Goal: Transaction & Acquisition: Purchase product/service

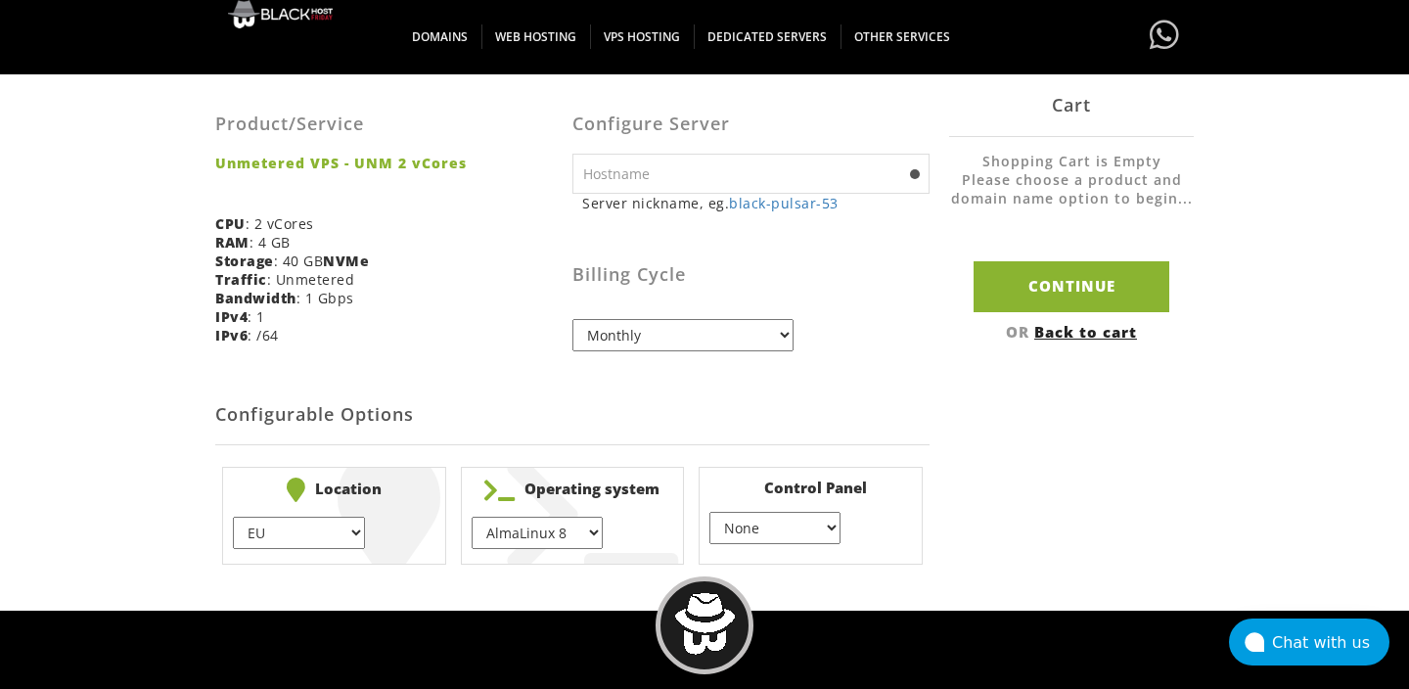
scroll to position [467, 0]
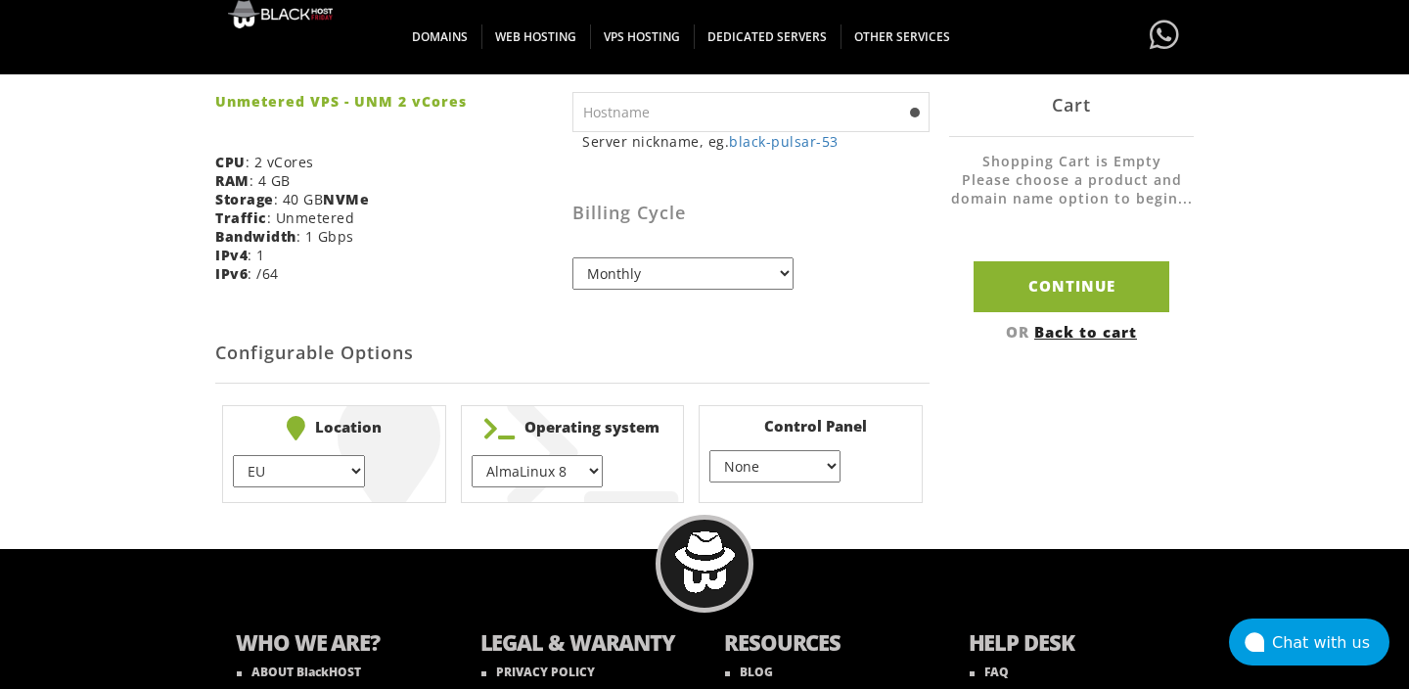
click at [339, 477] on select "EU } [GEOGRAPHIC_DATA] } [GEOGRAPHIC_DATA] } [GEOGRAPHIC_DATA] } [GEOGRAPHIC_DA…" at bounding box center [298, 471] width 131 height 32
click at [233, 455] on select "EU } [GEOGRAPHIC_DATA] } [GEOGRAPHIC_DATA] } [GEOGRAPHIC_DATA] } [GEOGRAPHIC_DA…" at bounding box center [298, 471] width 131 height 32
click at [560, 475] on select "AlmaLinux 8 } AlmaLinux 9 } AlmaLinux 10 } Rocky Linux 8 } Rocky Linux 9 } Cent…" at bounding box center [536, 471] width 131 height 32
select select "1208"
click at [471, 455] on select "AlmaLinux 8 } AlmaLinux 9 } AlmaLinux 10 } Rocky Linux 8 } Rocky Linux 9 } Cent…" at bounding box center [536, 471] width 131 height 32
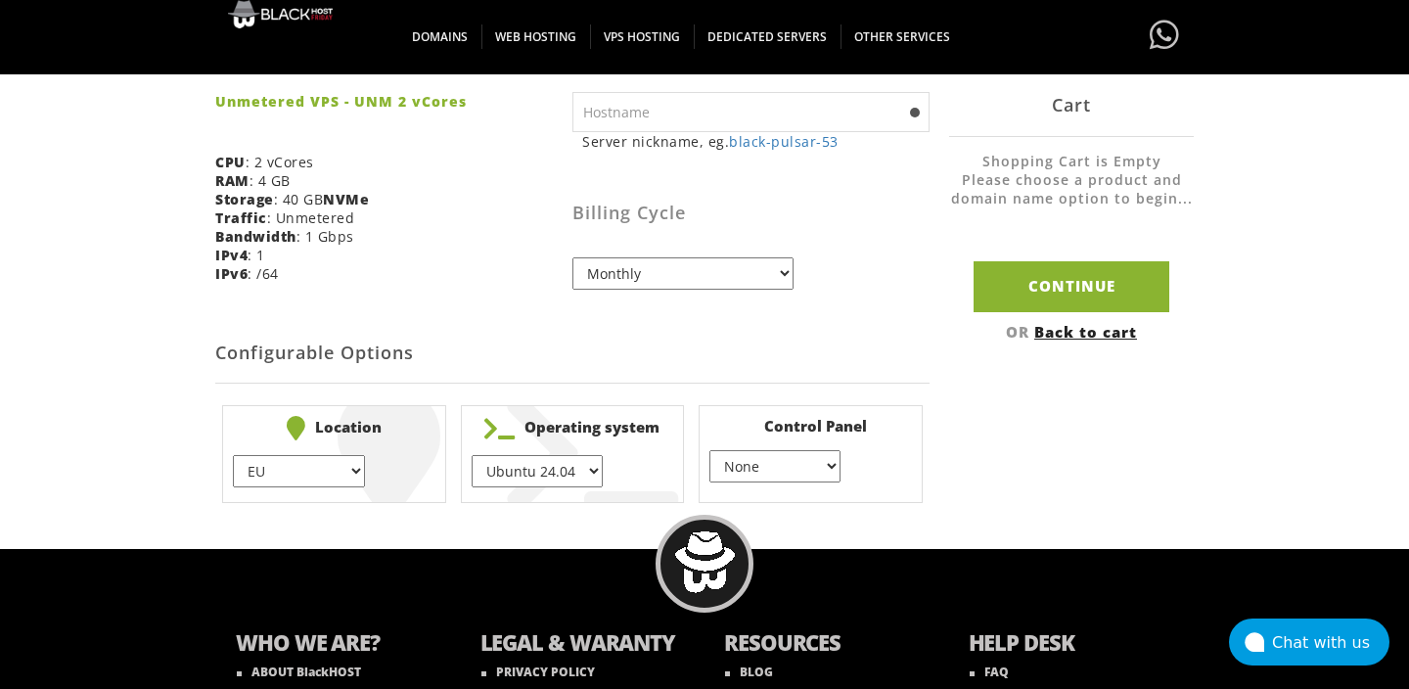
click at [741, 465] on select "None } Virtualmin } Cpanel } DirectAdmin }" at bounding box center [774, 466] width 131 height 32
click at [709, 451] on select "None } Virtualmin } Cpanel } DirectAdmin }" at bounding box center [774, 466] width 131 height 32
click at [741, 465] on select "None } Virtualmin } Cpanel } DirectAdmin }" at bounding box center [774, 466] width 131 height 32
click at [709, 451] on select "None } Virtualmin } Cpanel } DirectAdmin }" at bounding box center [774, 466] width 131 height 32
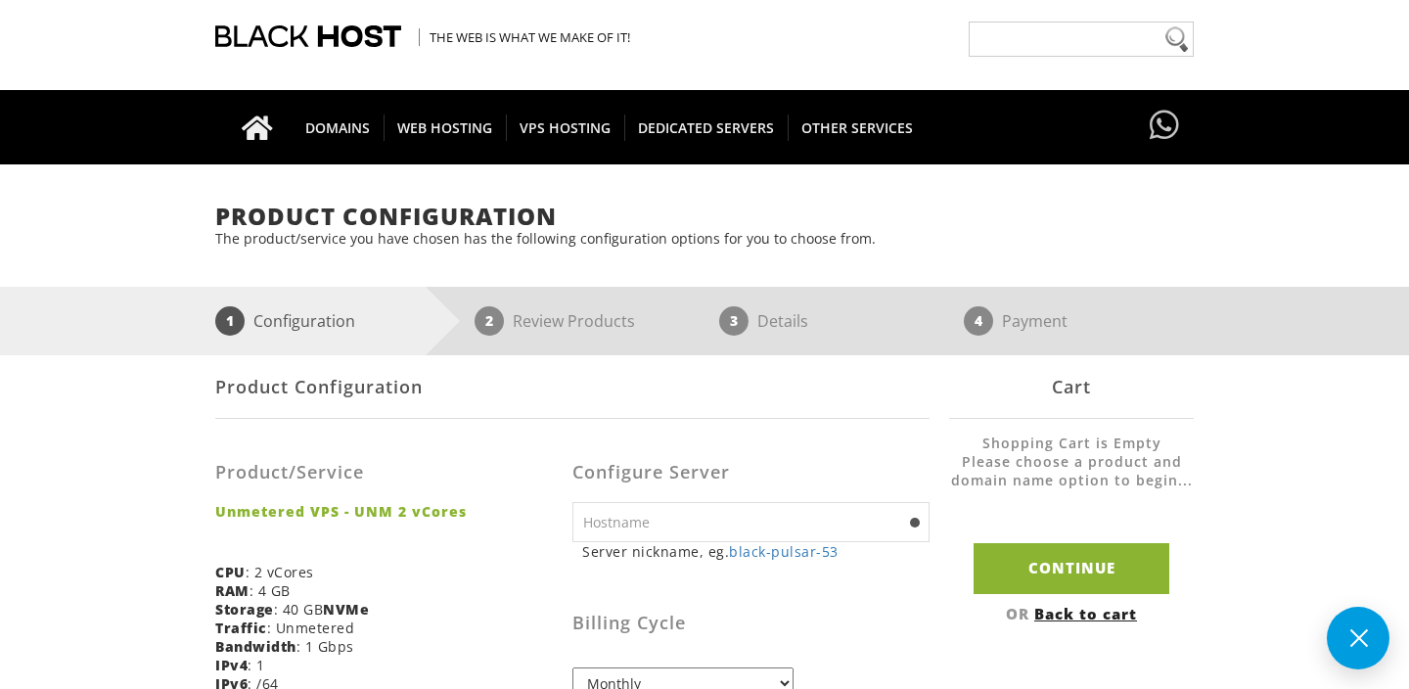
scroll to position [272, 0]
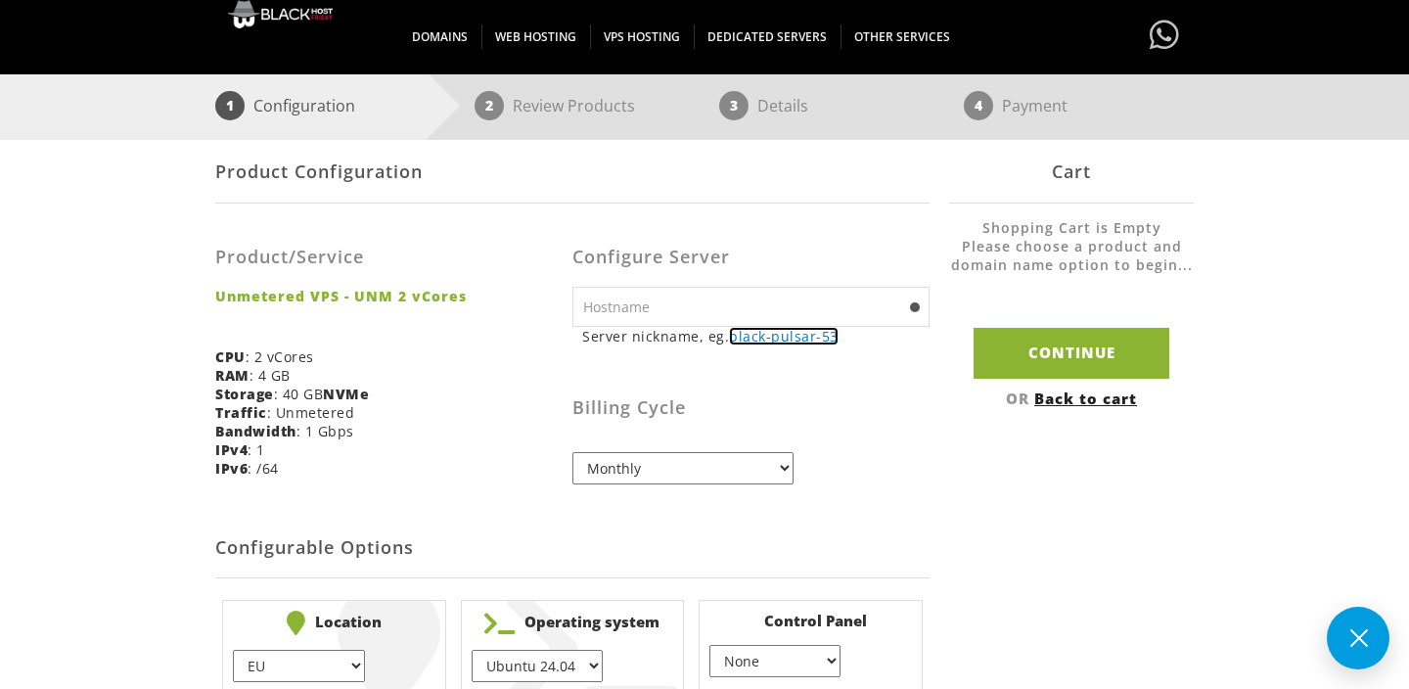
click at [748, 333] on link "black-pulsar-53" at bounding box center [784, 336] width 110 height 19
type input "black-pulsar-53"
click at [749, 310] on input "black-pulsar-53" at bounding box center [750, 307] width 357 height 40
click at [701, 465] on select "Monthly Quarterly (Save: ~5%) Semi-Annually (Save: ~10%) Annually (Save: ~15%) …" at bounding box center [682, 468] width 221 height 32
click at [572, 452] on select "Monthly Quarterly (Save: ~5%) Semi-Annually (Save: ~10%) Annually (Save: ~15%) …" at bounding box center [682, 468] width 221 height 32
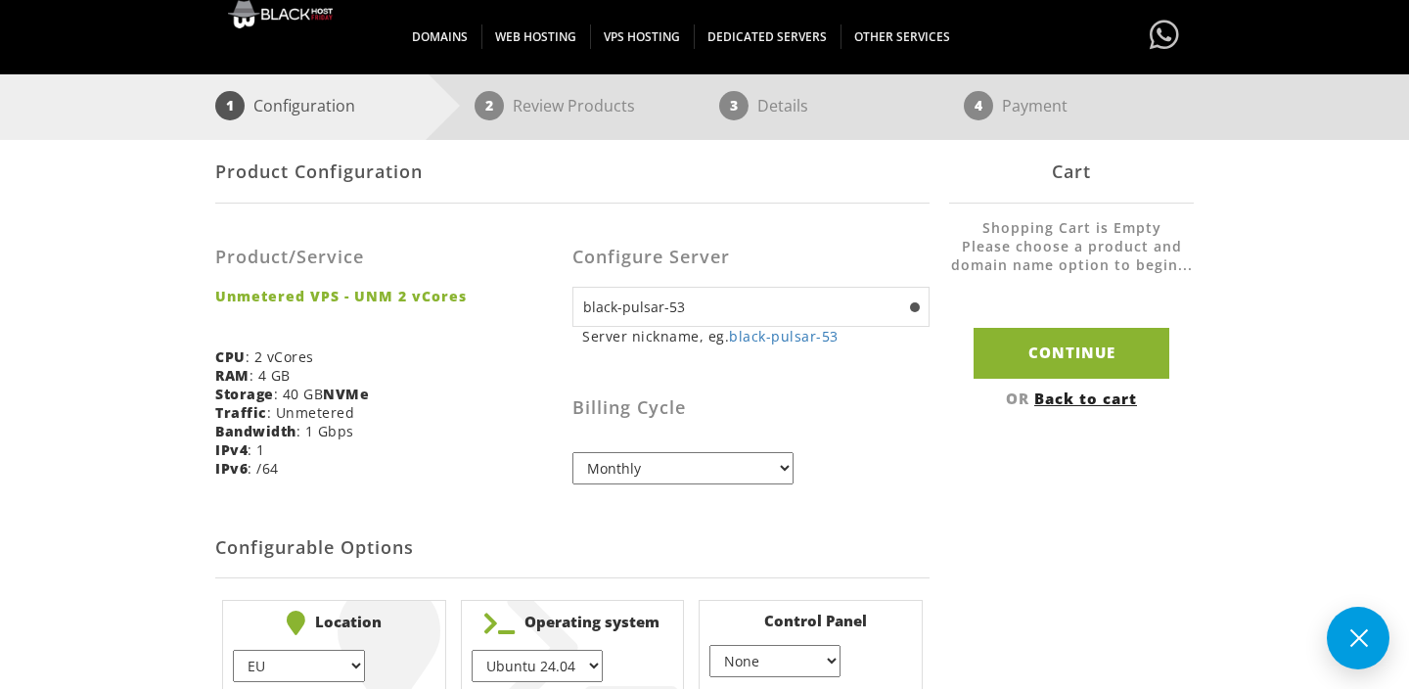
click at [701, 465] on select "Monthly Quarterly (Save: ~5%) Semi-Annually (Save: ~10%) Annually (Save: ~15%) …" at bounding box center [682, 468] width 221 height 32
click at [572, 452] on select "Monthly Quarterly (Save: ~5%) Semi-Annually (Save: ~10%) Annually (Save: ~15%) …" at bounding box center [682, 468] width 221 height 32
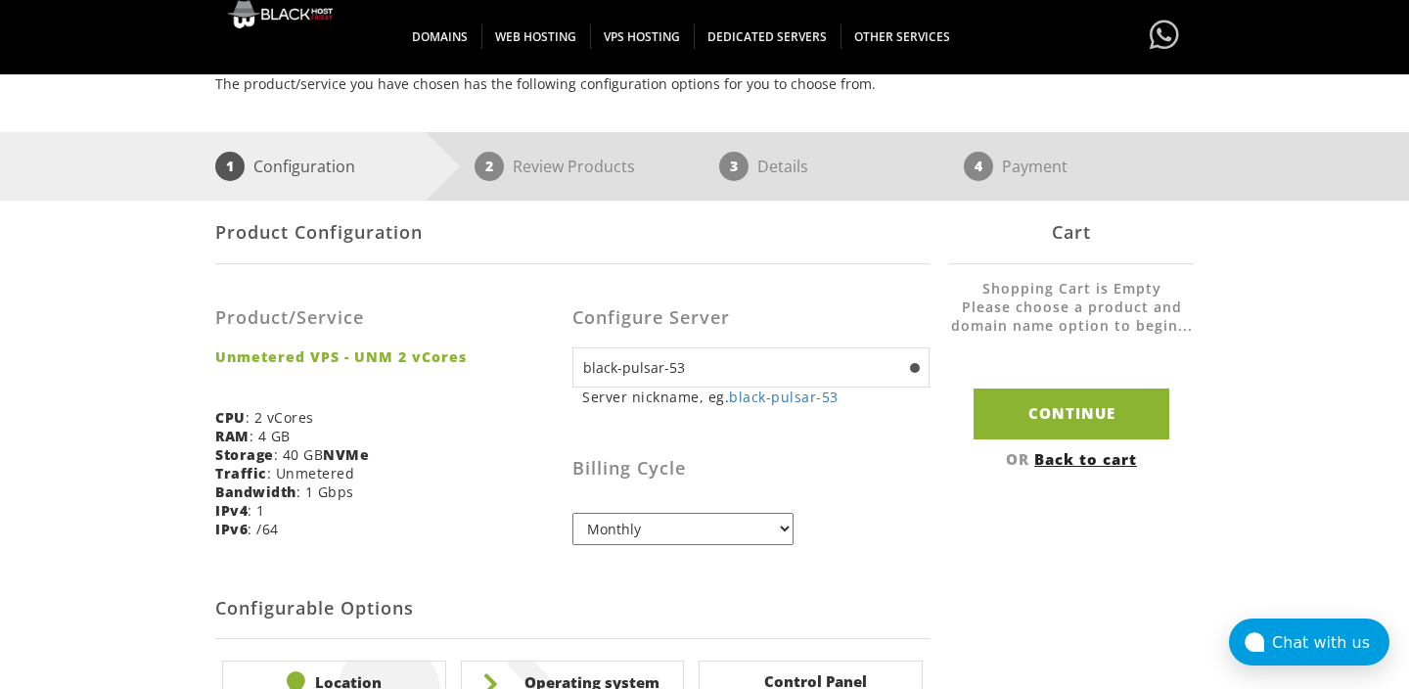
scroll to position [188, 0]
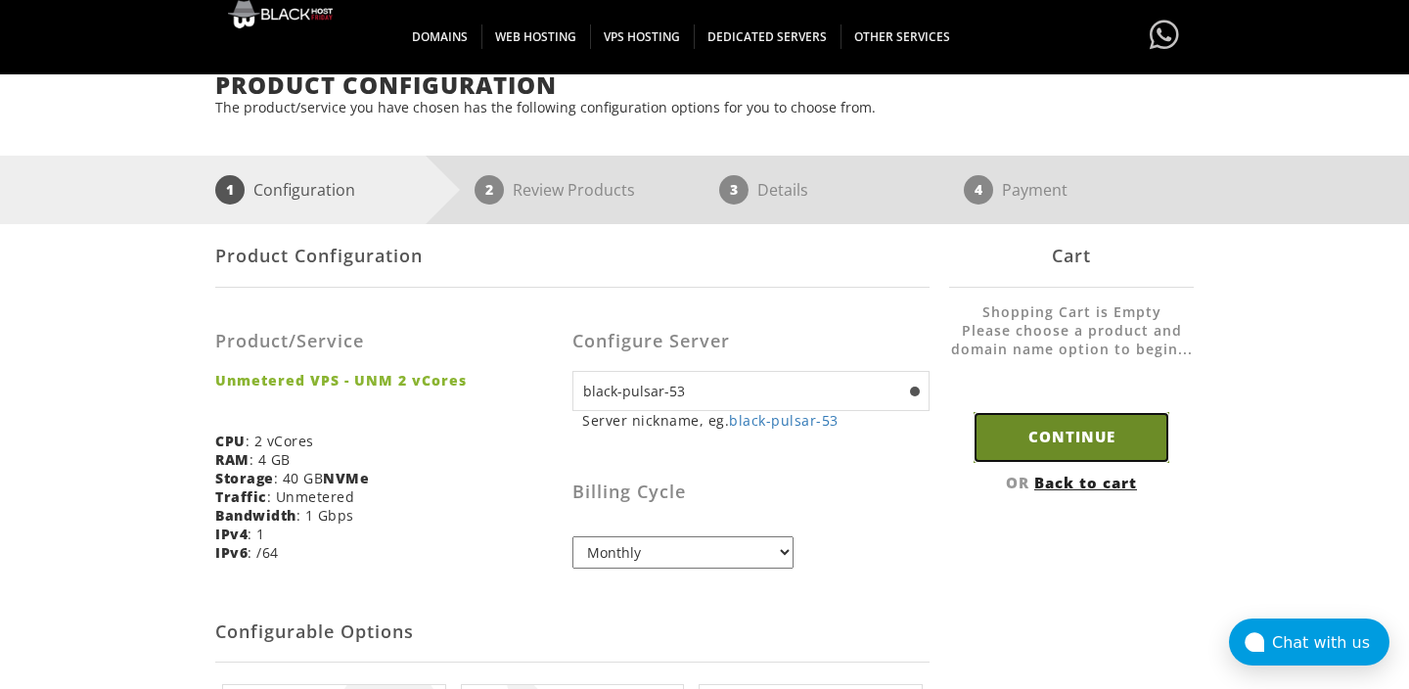
click at [1077, 436] on input "Continue" at bounding box center [1071, 437] width 196 height 50
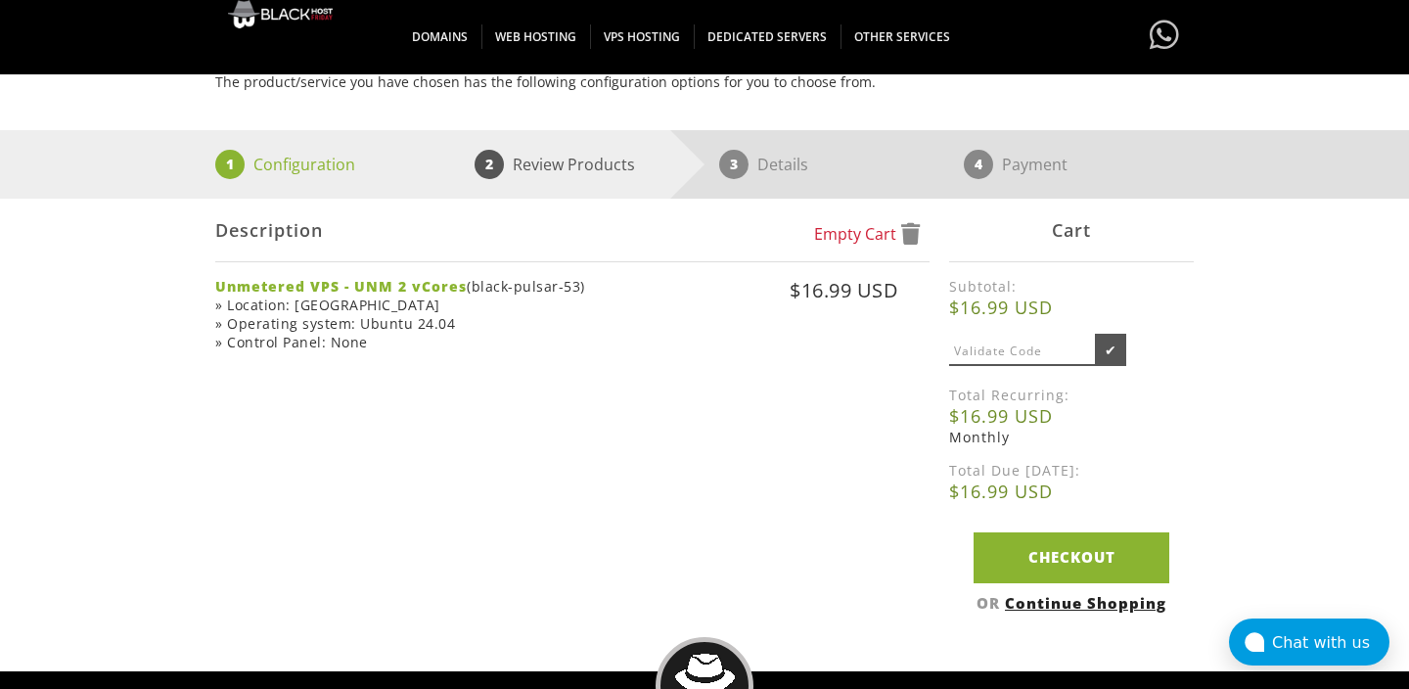
scroll to position [205, 0]
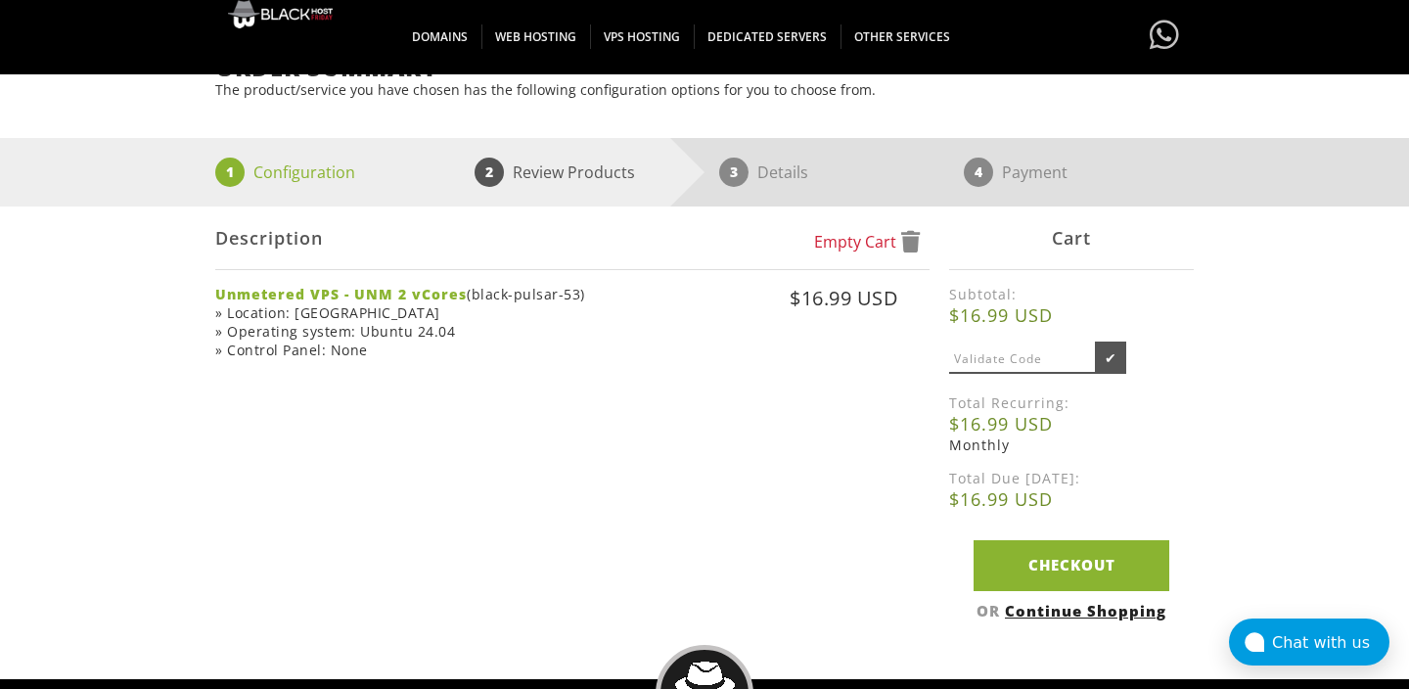
click at [1054, 526] on div "Cart Subtotal: $16.99 USD ✔ Total Recurring: $16.99 USD Monthly Total Due Today…" at bounding box center [1071, 417] width 245 height 423
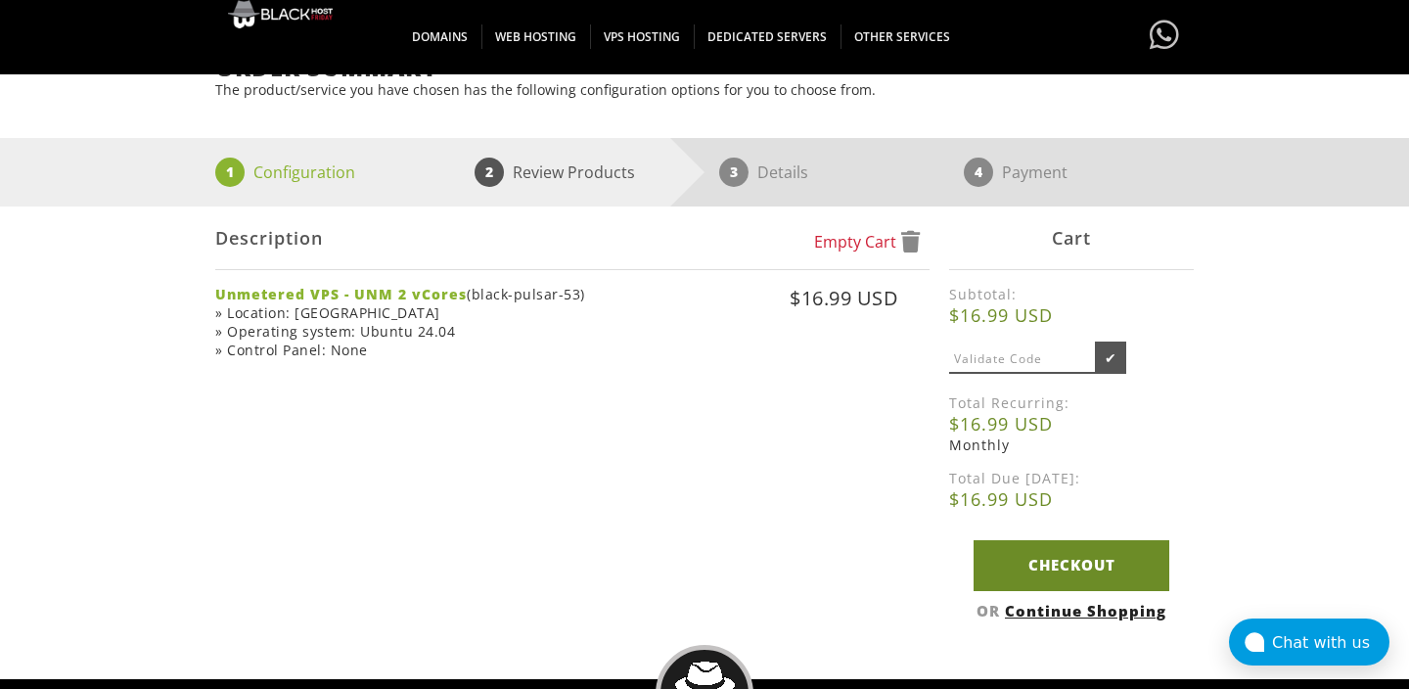
click at [1077, 552] on link "Checkout" at bounding box center [1071, 565] width 196 height 50
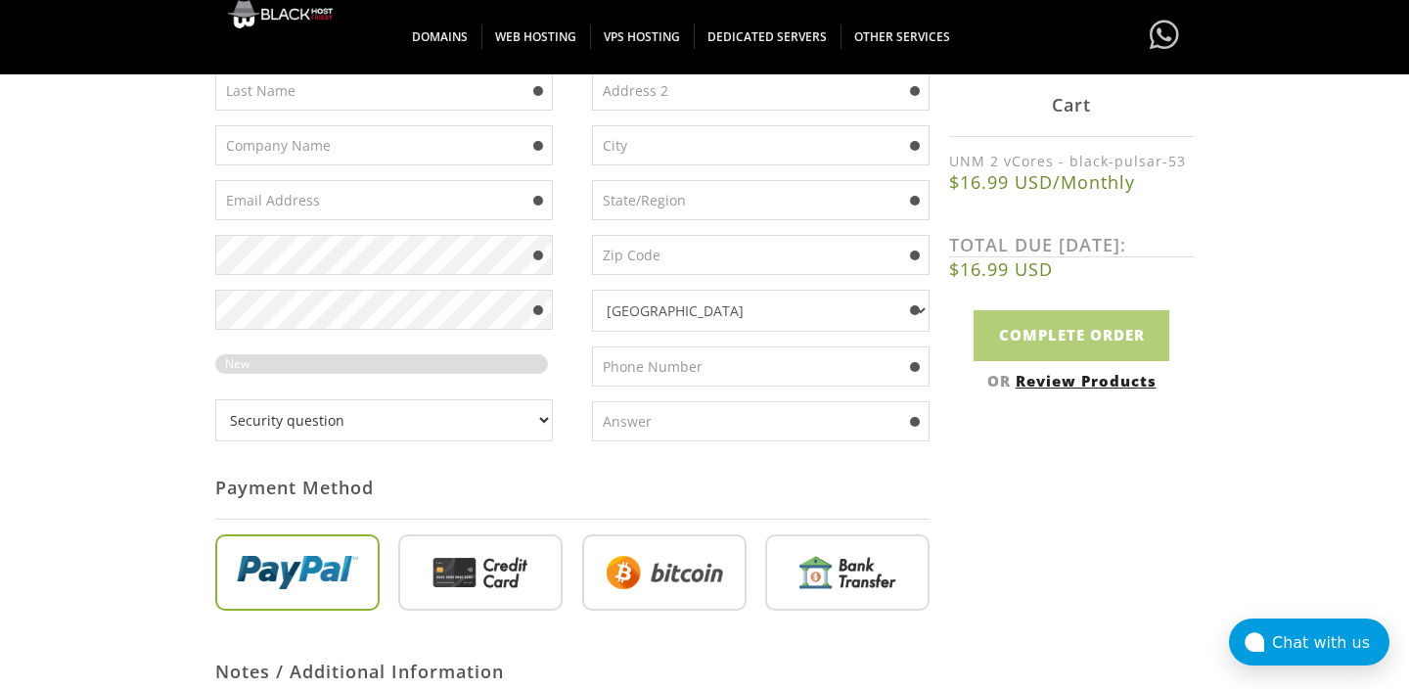
scroll to position [545, 0]
